Goal: Task Accomplishment & Management: Understand process/instructions

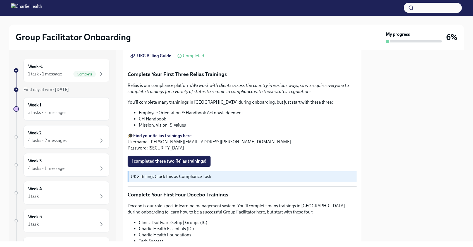
scroll to position [653, 0]
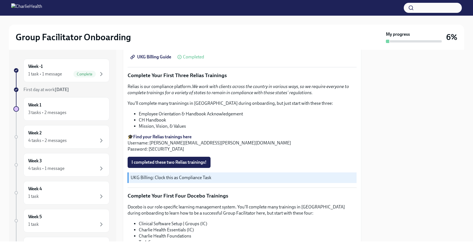
click at [172, 134] on strong "Find your Relias trainings here" at bounding box center [162, 136] width 58 height 5
drag, startPoint x: 212, startPoint y: 137, endPoint x: 158, endPoint y: 138, distance: 54.8
click at [158, 138] on p "🎓 Find your Relias trainings here Username: [PERSON_NAME][EMAIL_ADDRESS][PERSON…" at bounding box center [242, 143] width 229 height 18
click at [246, 140] on p "🎓 Find your Relias trainings here Username: [PERSON_NAME][EMAIL_ADDRESS][PERSON…" at bounding box center [242, 143] width 229 height 18
drag, startPoint x: 215, startPoint y: 138, endPoint x: 150, endPoint y: 137, distance: 64.8
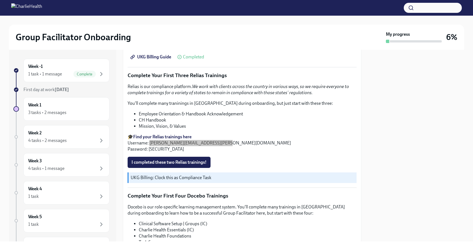
click at [150, 137] on p "🎓 Find your Relias trainings here Username: [PERSON_NAME][EMAIL_ADDRESS][PERSON…" at bounding box center [242, 143] width 229 height 18
click at [168, 137] on p "🎓 Find your Relias trainings here Username: [PERSON_NAME][EMAIL_ADDRESS][PERSON…" at bounding box center [242, 143] width 229 height 18
click at [138, 140] on p "🎓 Find your Relias trainings here Username: [PERSON_NAME][EMAIL_ADDRESS][PERSON…" at bounding box center [242, 143] width 229 height 18
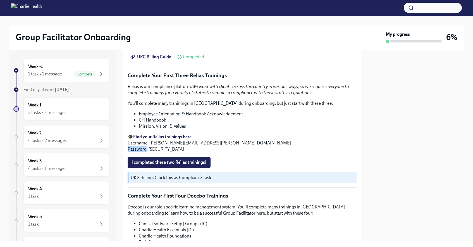
click at [138, 140] on p "🎓 Find your Relias trainings here Username: [PERSON_NAME][EMAIL_ADDRESS][PERSON…" at bounding box center [242, 143] width 229 height 18
copy div "Password: [SECURITY_DATA] I completed these two Relias trainings!"
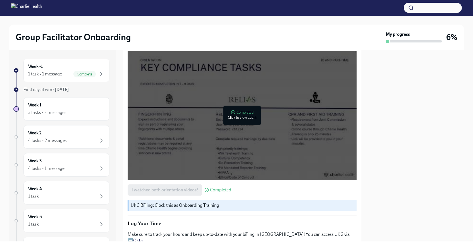
scroll to position [430, 0]
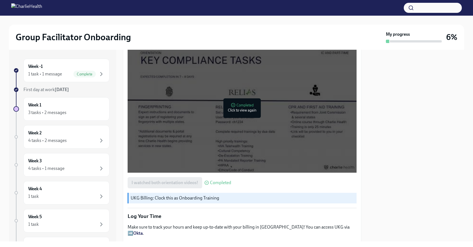
click at [190, 129] on div at bounding box center [242, 108] width 229 height 129
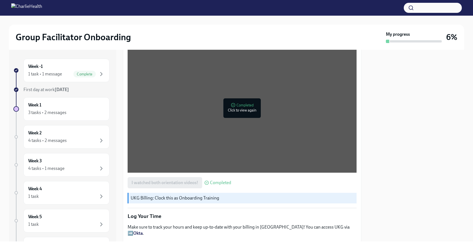
click at [402, 163] on div at bounding box center [416, 146] width 96 height 192
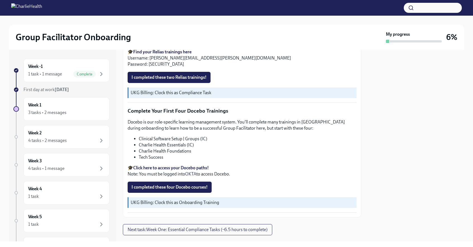
scroll to position [743, 0]
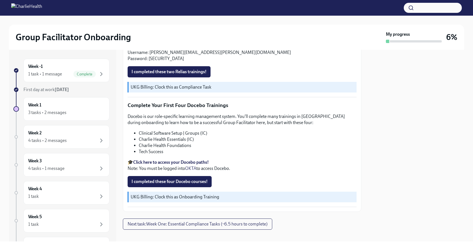
click at [177, 160] on strong "Click here to access your Docebo paths!" at bounding box center [171, 162] width 76 height 5
click at [61, 110] on div "3 tasks • 2 messages" at bounding box center [47, 113] width 38 height 6
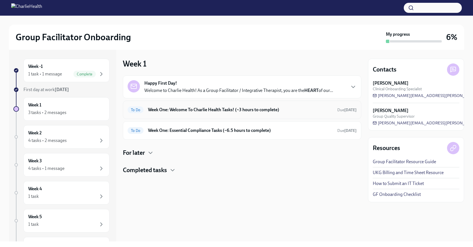
click at [201, 110] on h6 "Week One: Welcome To Charlie Health Tasks! (~3 hours to complete)" at bounding box center [240, 110] width 185 height 6
click at [180, 128] on h6 "Week One: Essential Compliance Tasks (~6.5 hours to complete)" at bounding box center [240, 130] width 185 height 6
click at [203, 115] on div "To Do Week One: Welcome To Charlie Health Tasks! (~3 hours to complete) Due [DA…" at bounding box center [242, 110] width 239 height 18
click at [193, 108] on h6 "Week One: Welcome To Charlie Health Tasks! (~3 hours to complete)" at bounding box center [240, 110] width 185 height 6
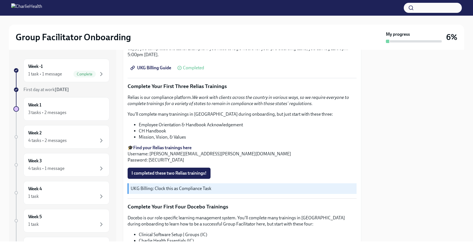
scroll to position [743, 0]
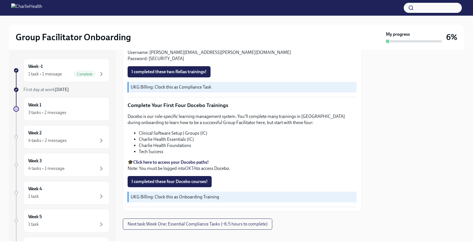
click at [163, 160] on strong "Click here to access your Docebo paths!" at bounding box center [171, 162] width 76 height 5
click at [166, 179] on span "I completed these four Docebo courses!" at bounding box center [170, 182] width 76 height 6
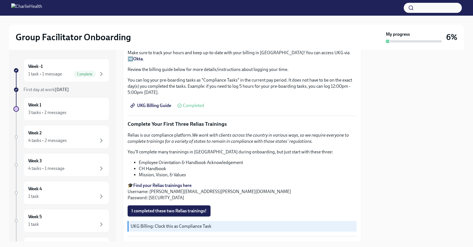
scroll to position [603, 0]
